Goal: Task Accomplishment & Management: Manage account settings

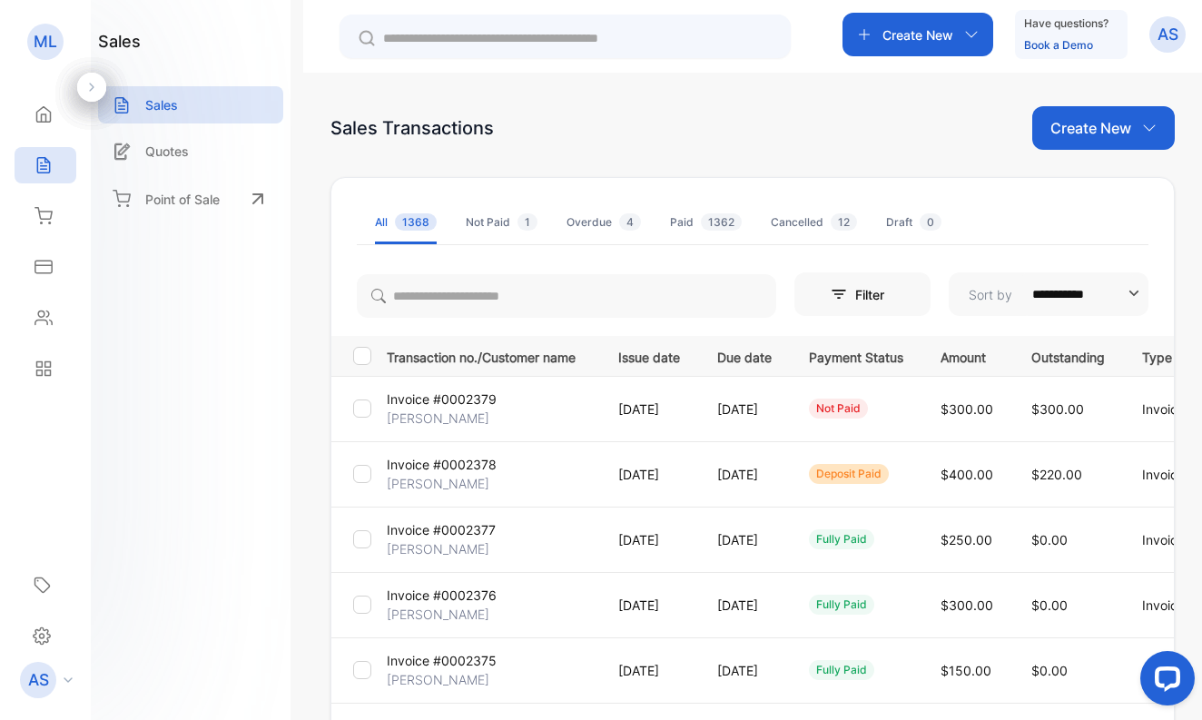
click at [478, 416] on p "[PERSON_NAME]" at bounding box center [438, 418] width 103 height 19
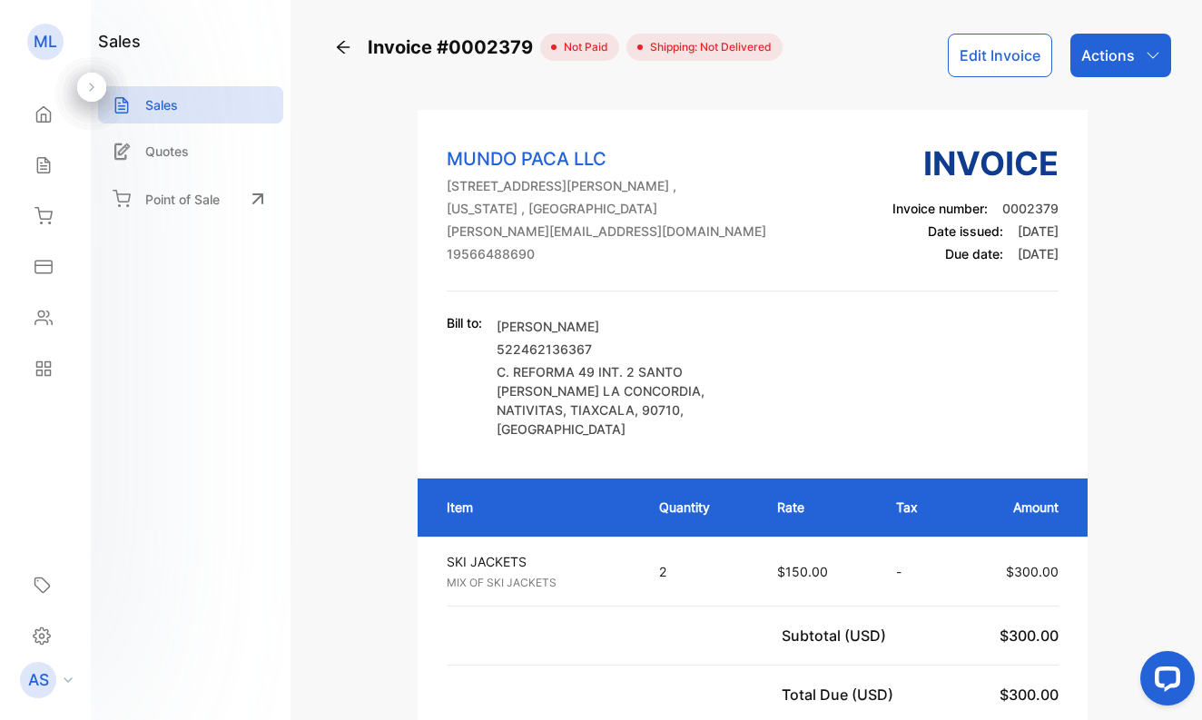
click at [1099, 54] on p "Actions" at bounding box center [1108, 55] width 54 height 22
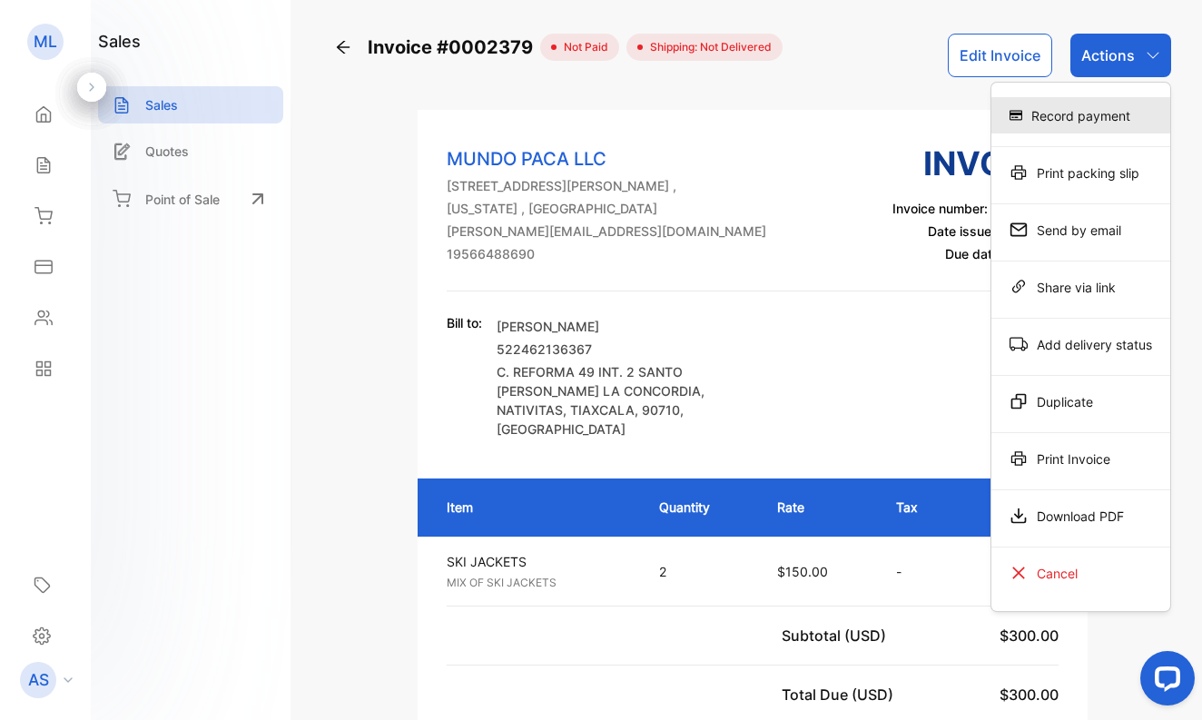
click at [1091, 113] on div "Record payment" at bounding box center [1080, 115] width 179 height 36
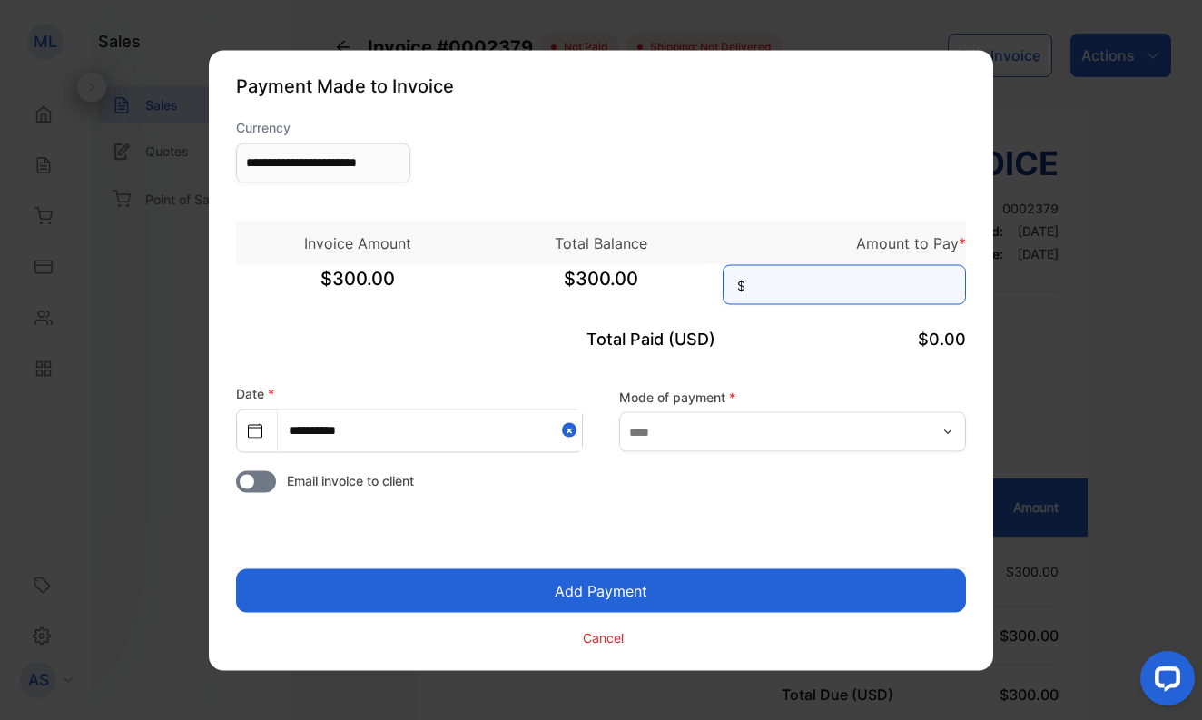
click at [829, 282] on input at bounding box center [844, 284] width 243 height 40
type input "***"
click at [594, 579] on button "Add Payment" at bounding box center [601, 590] width 730 height 44
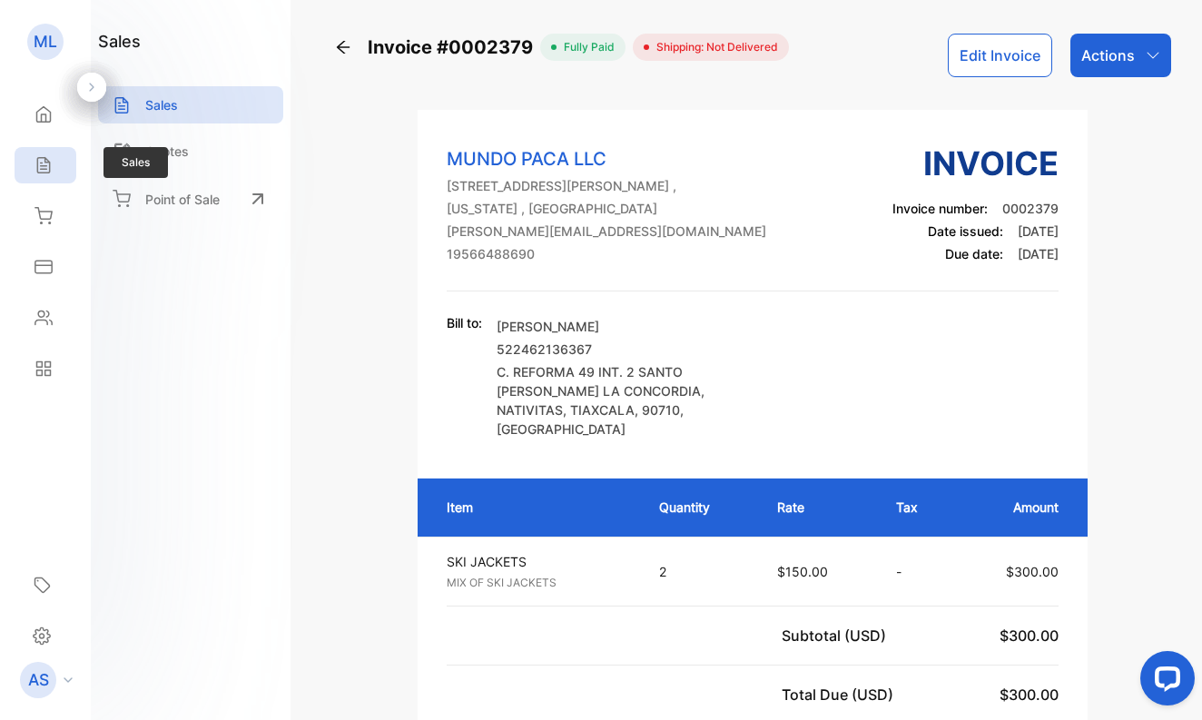
click at [40, 161] on icon at bounding box center [44, 165] width 18 height 18
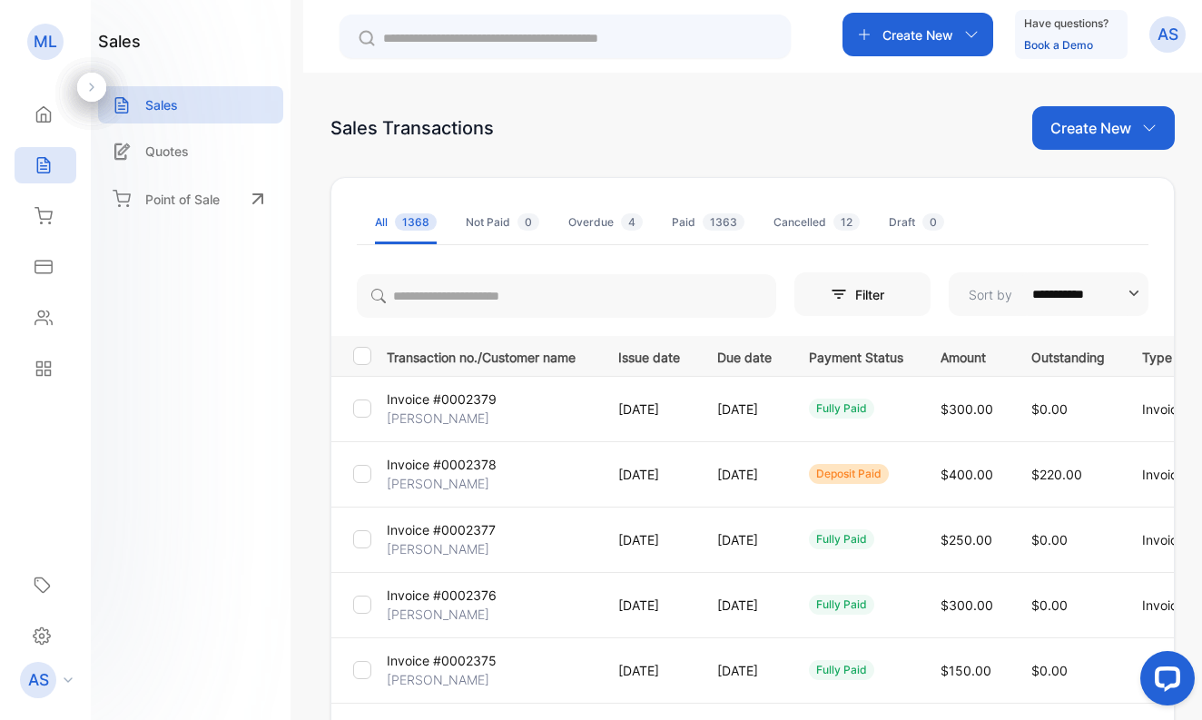
click at [470, 482] on p "[PERSON_NAME]" at bounding box center [438, 483] width 103 height 19
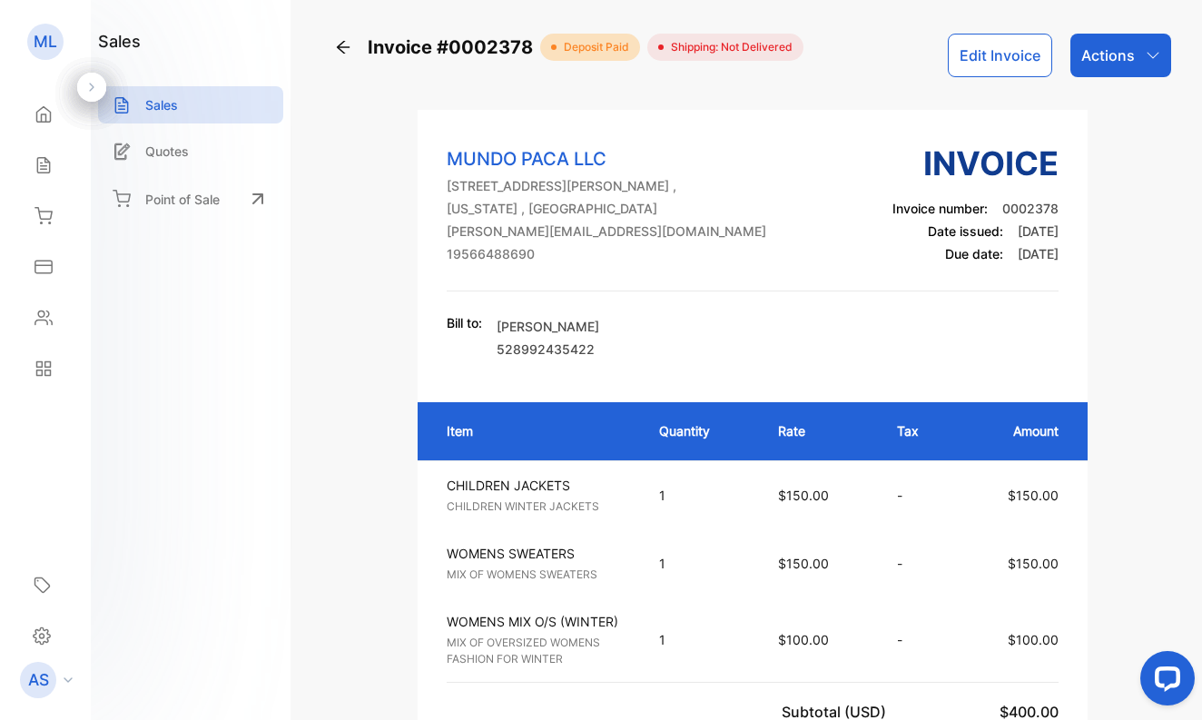
click at [1100, 51] on p "Actions" at bounding box center [1108, 55] width 54 height 22
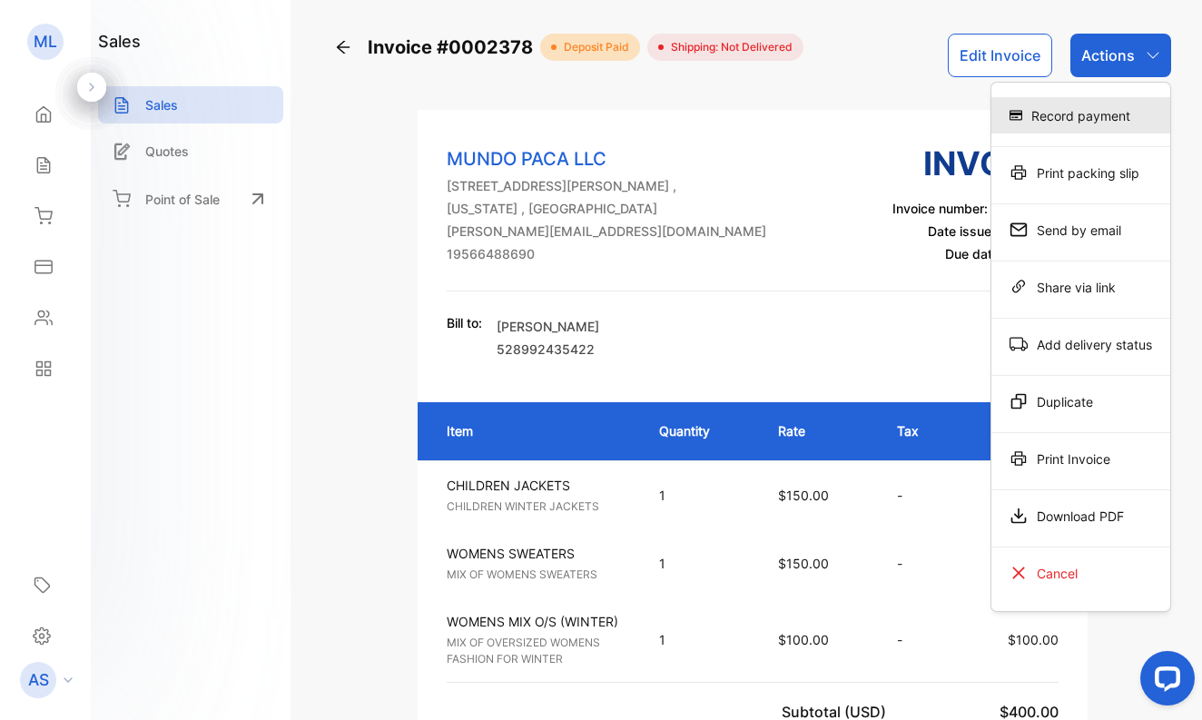
click at [1086, 112] on div "Record payment" at bounding box center [1080, 115] width 179 height 36
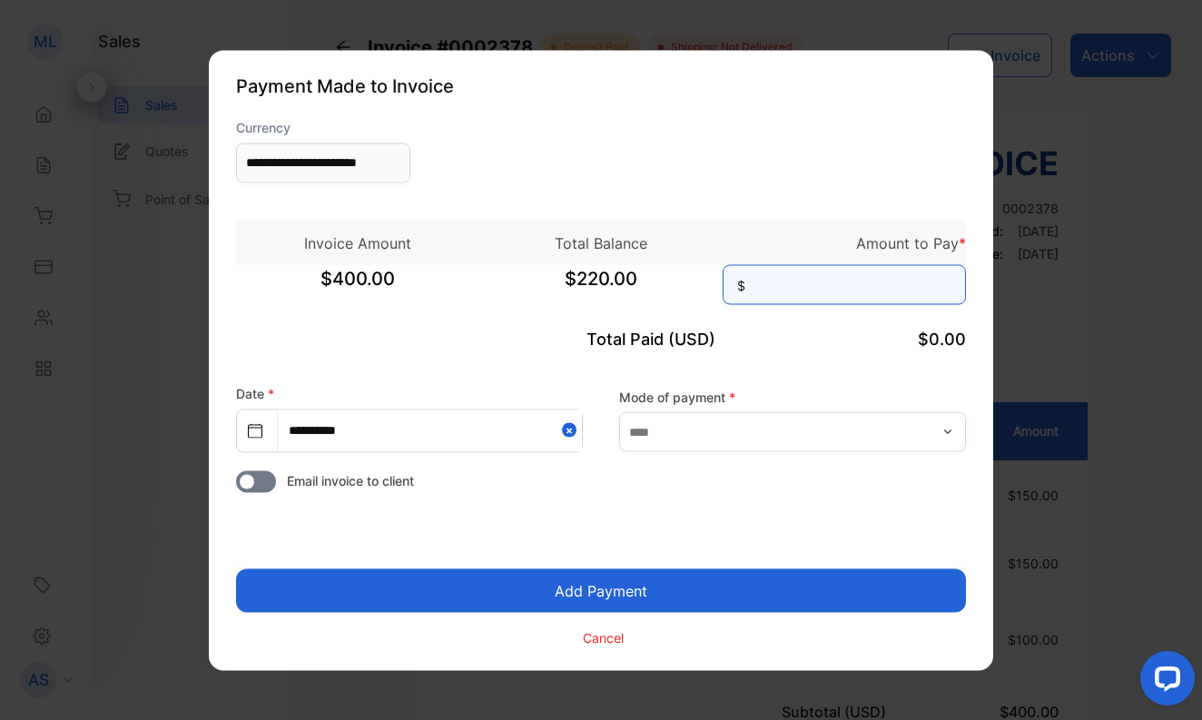
click at [835, 289] on input at bounding box center [844, 284] width 243 height 40
type input "***"
click at [952, 432] on icon "button" at bounding box center [948, 431] width 15 height 15
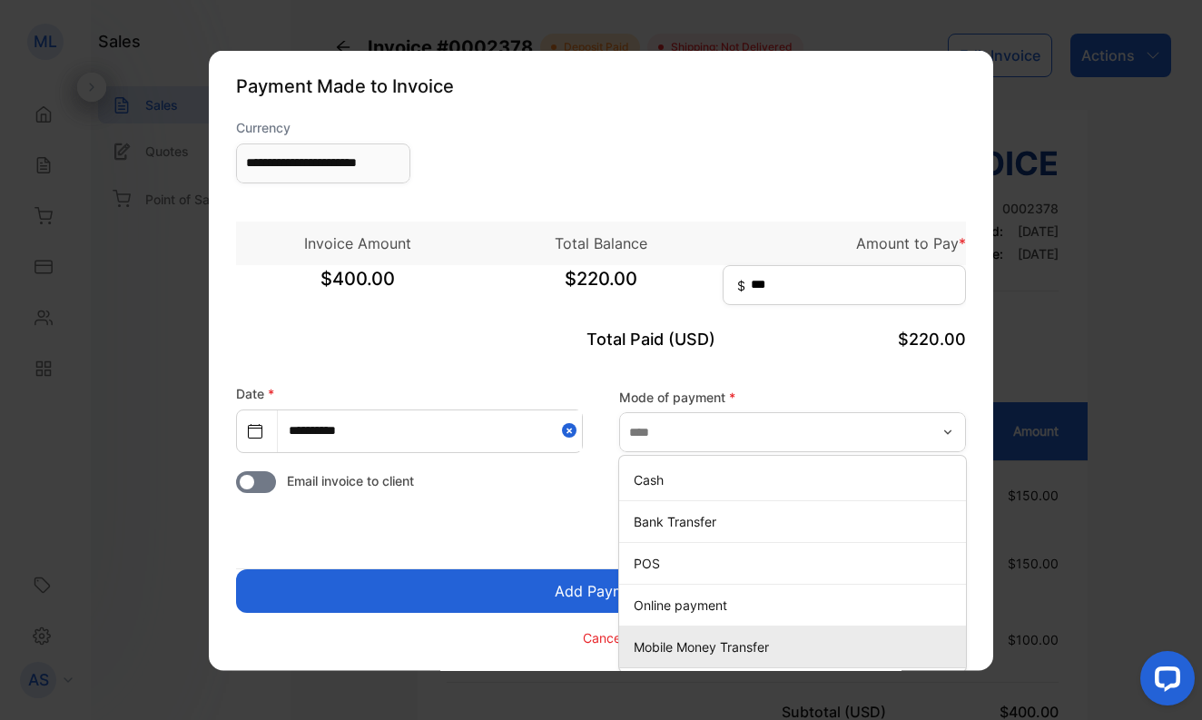
click at [794, 642] on p "Mobile Money Transfer" at bounding box center [796, 646] width 325 height 19
type input "**********"
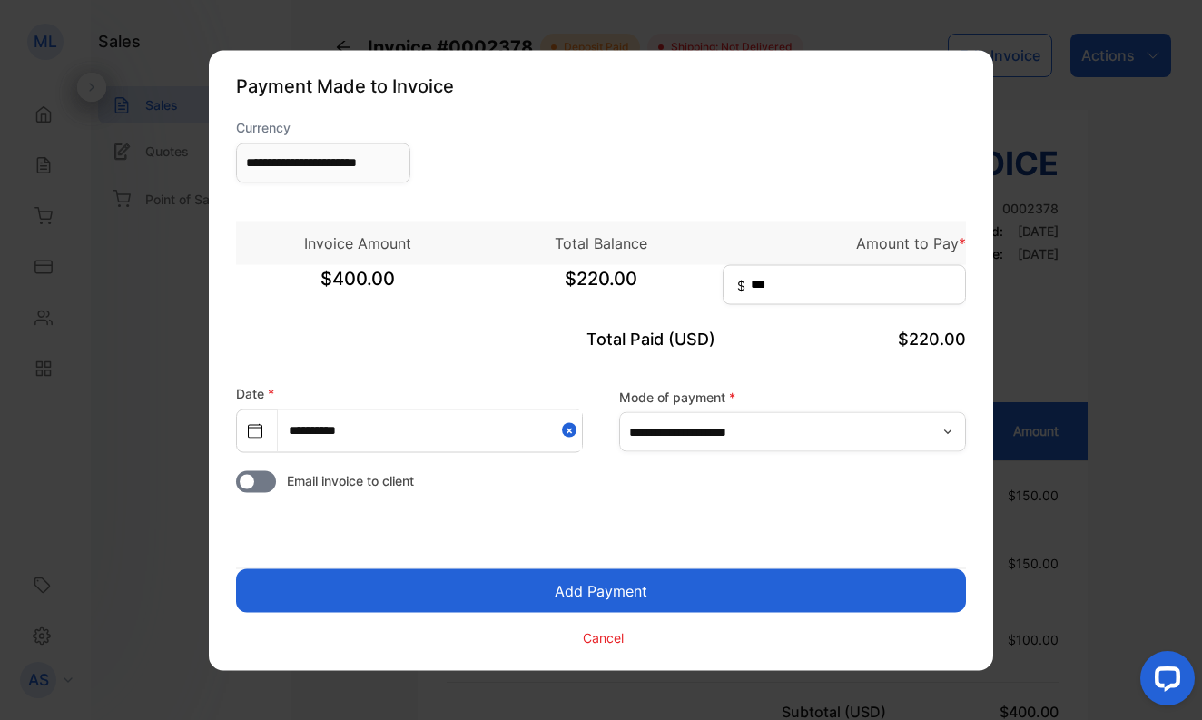
click at [613, 589] on button "Add Payment" at bounding box center [601, 590] width 730 height 44
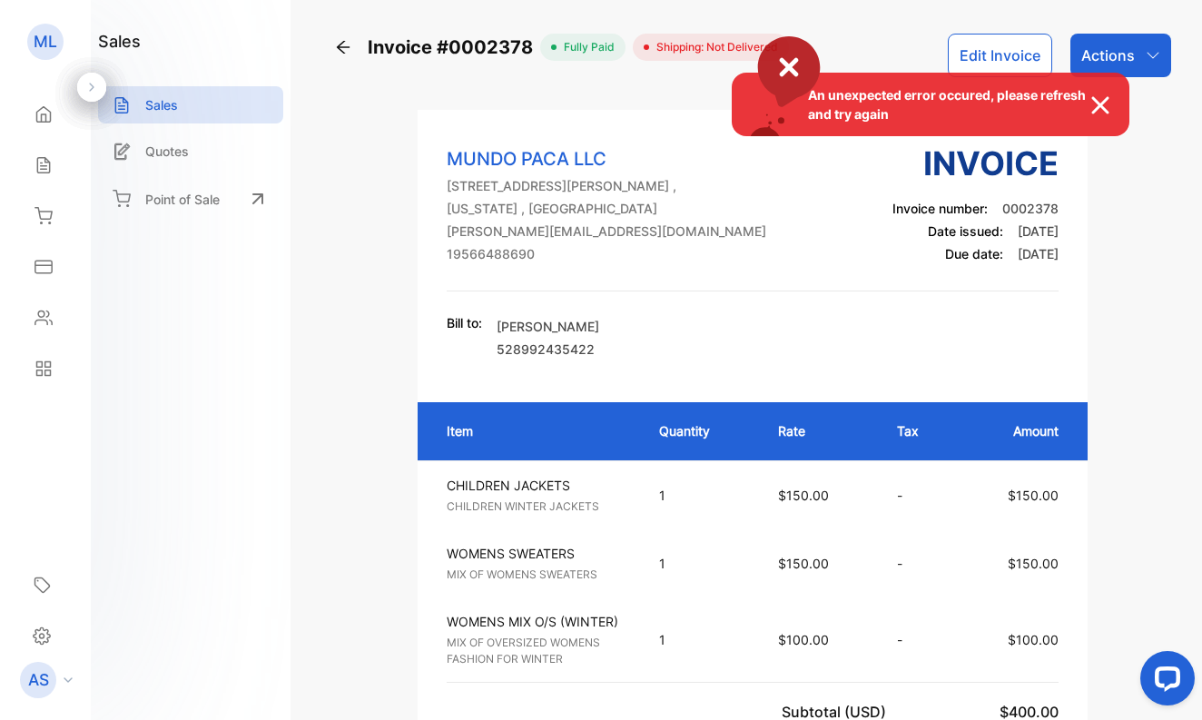
click at [42, 160] on div "An unexpected error occured, please refresh and try again" at bounding box center [601, 360] width 1202 height 720
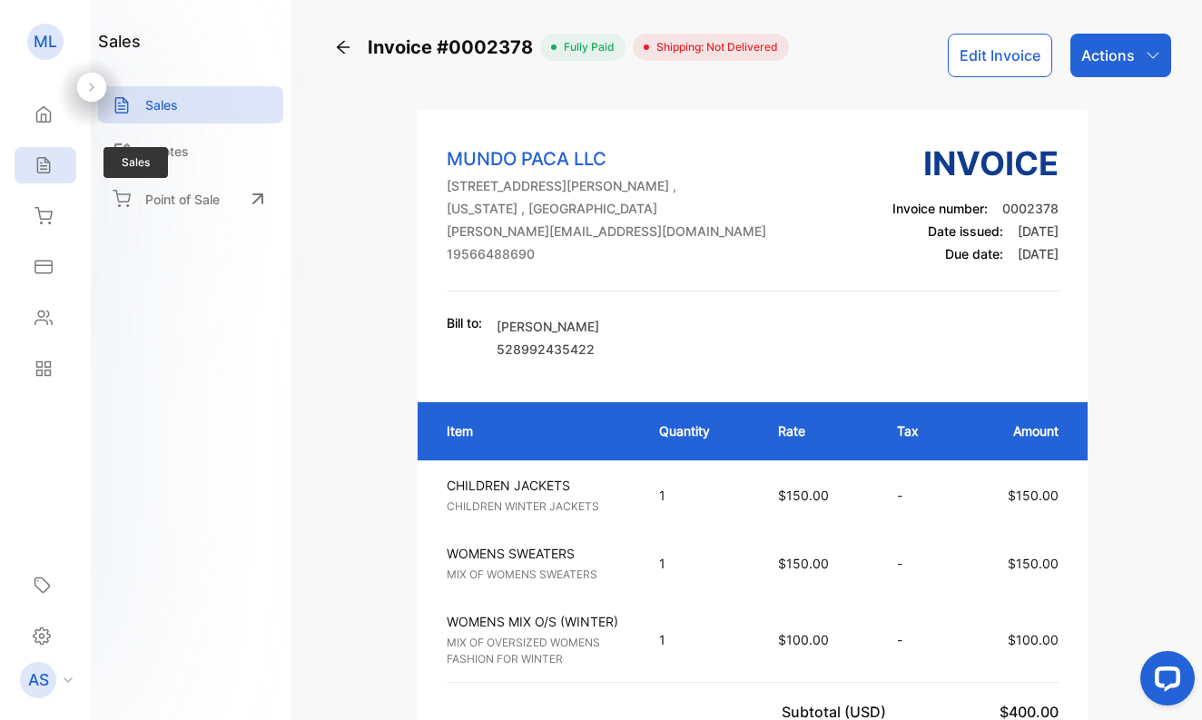
click at [43, 163] on icon at bounding box center [44, 165] width 18 height 18
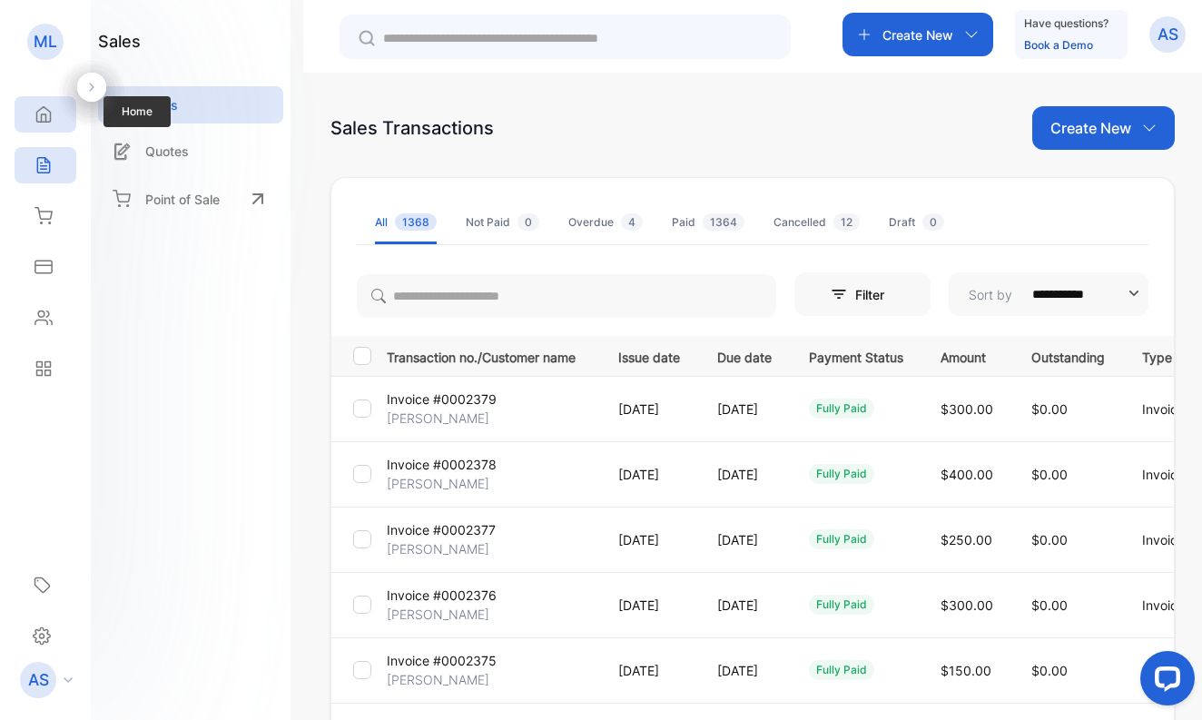
click at [42, 115] on icon at bounding box center [44, 114] width 14 height 15
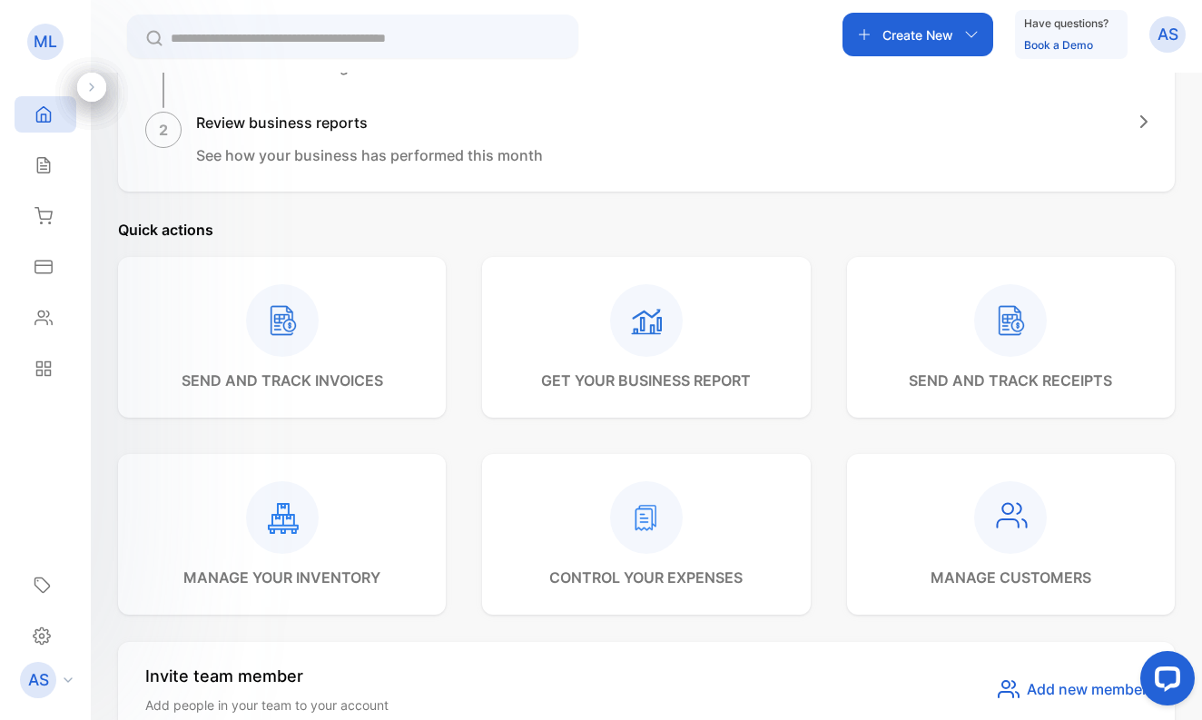
scroll to position [346, 0]
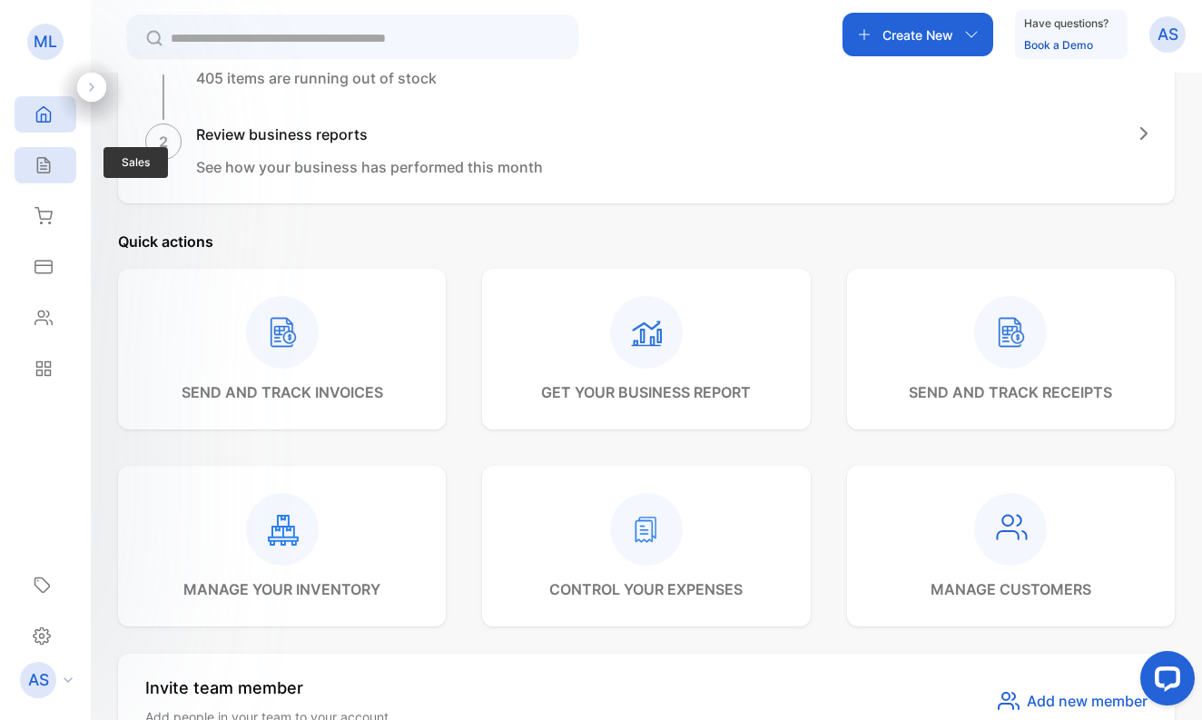
click at [45, 165] on icon at bounding box center [44, 165] width 18 height 18
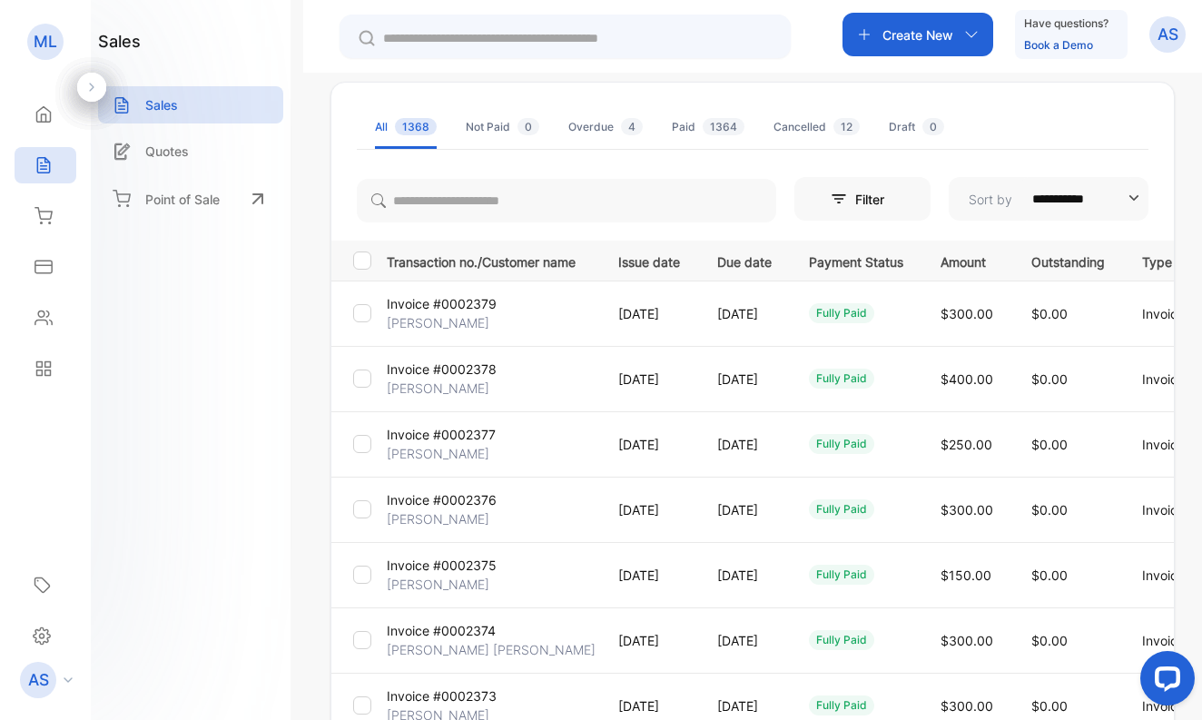
scroll to position [84, 0]
